Goal: Task Accomplishment & Management: Manage account settings

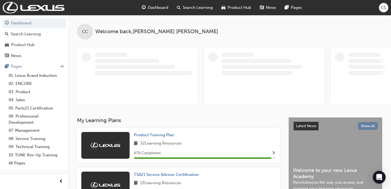
click at [384, 8] on span "CC" at bounding box center [384, 8] width 6 height 6
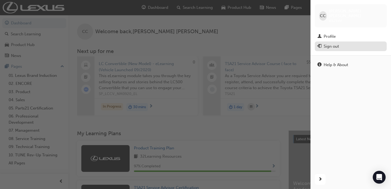
click at [335, 43] on div "Sign out" at bounding box center [331, 46] width 15 height 6
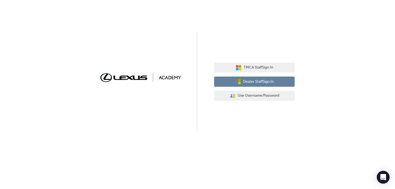
click at [261, 83] on span "Dealer Staff Sign In" at bounding box center [258, 82] width 31 height 6
